Goal: Task Accomplishment & Management: Complete application form

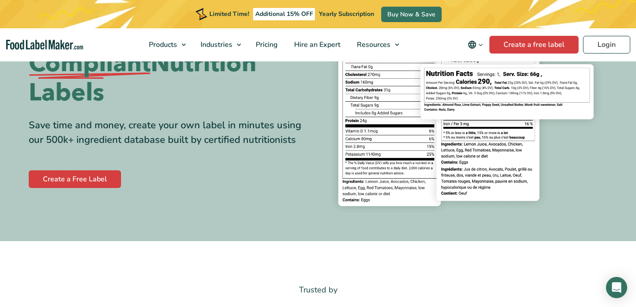
scroll to position [122, 0]
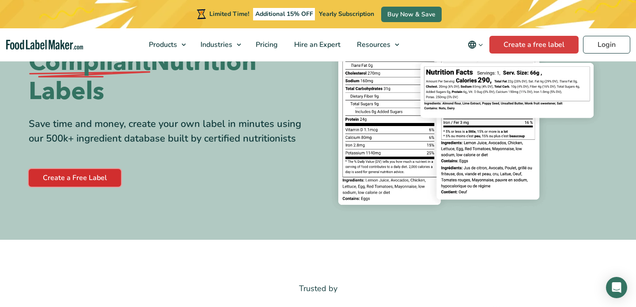
click at [92, 174] on link "Create a Free Label" at bounding box center [75, 178] width 92 height 18
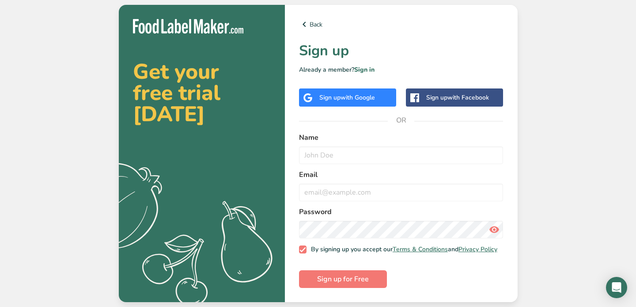
click at [342, 94] on span "with Google" at bounding box center [358, 97] width 34 height 8
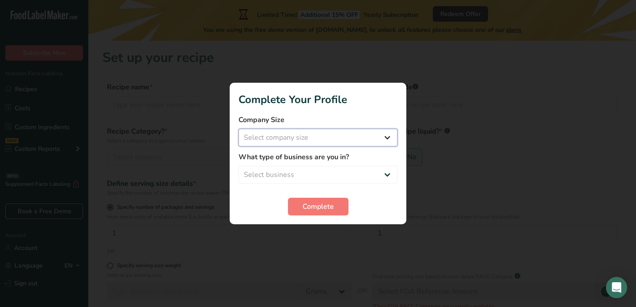
click at [320, 135] on select "Select company size Fewer than 10 Employees 10 to 50 Employees 51 to 500 Employ…" at bounding box center [318, 138] width 159 height 18
select select "1"
click at [239, 129] on select "Select company size Fewer than 10 Employees 10 to 50 Employees 51 to 500 Employ…" at bounding box center [318, 138] width 159 height 18
click at [310, 175] on select "Select business Packaged Food Manufacturer Restaurant & Cafe Bakery Meal Plans …" at bounding box center [318, 175] width 159 height 18
select select "8"
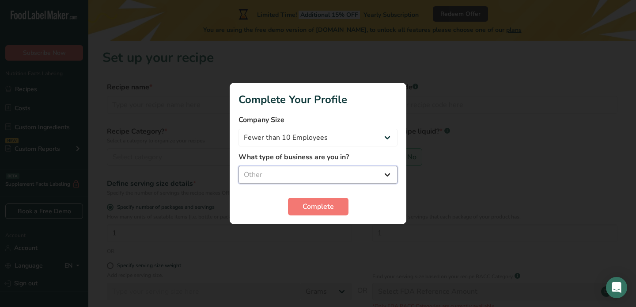
click at [239, 166] on select "Select business Packaged Food Manufacturer Restaurant & Cafe Bakery Meal Plans …" at bounding box center [318, 175] width 159 height 18
click at [335, 205] on button "Complete" at bounding box center [318, 207] width 61 height 18
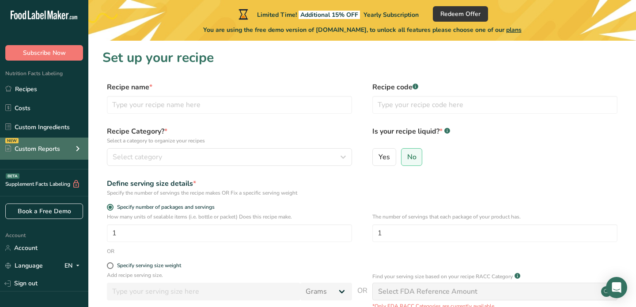
scroll to position [43, 0]
